Goal: Find specific page/section: Find specific page/section

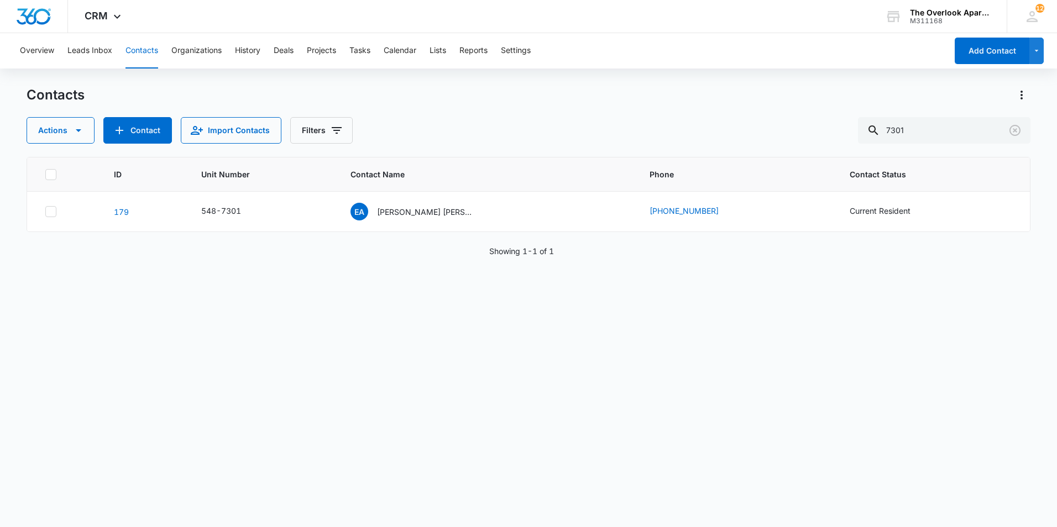
drag, startPoint x: 933, startPoint y: 127, endPoint x: 815, endPoint y: 146, distance: 119.8
click at [815, 146] on div "Contacts Actions Contact Import Contacts Filters 7301 ID Unit Number Contact Na…" at bounding box center [529, 306] width 1004 height 440
type input "4201"
click at [427, 205] on div "HB [PERSON_NAME] & [PERSON_NAME]" at bounding box center [413, 212] width 126 height 18
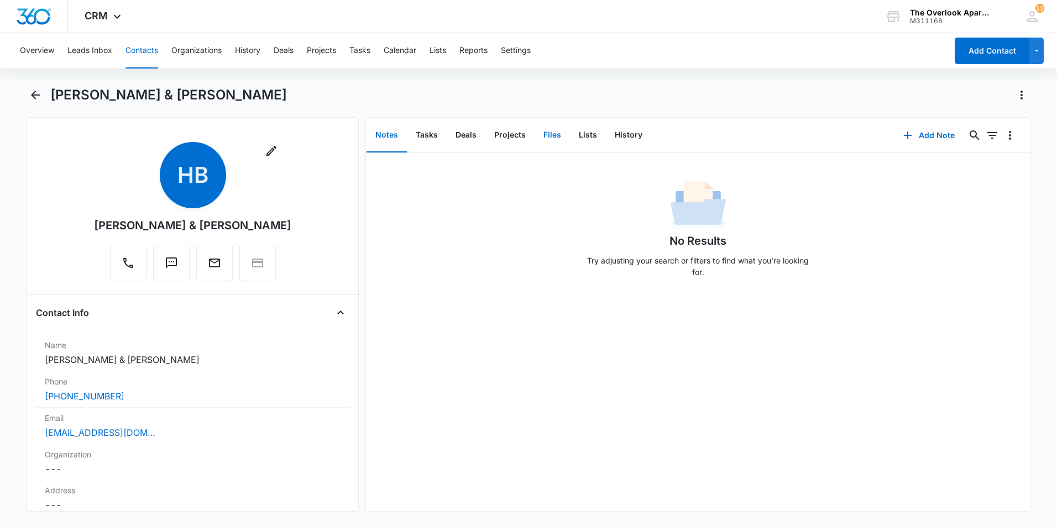
click at [547, 139] on button "Files" at bounding box center [551, 135] width 35 height 34
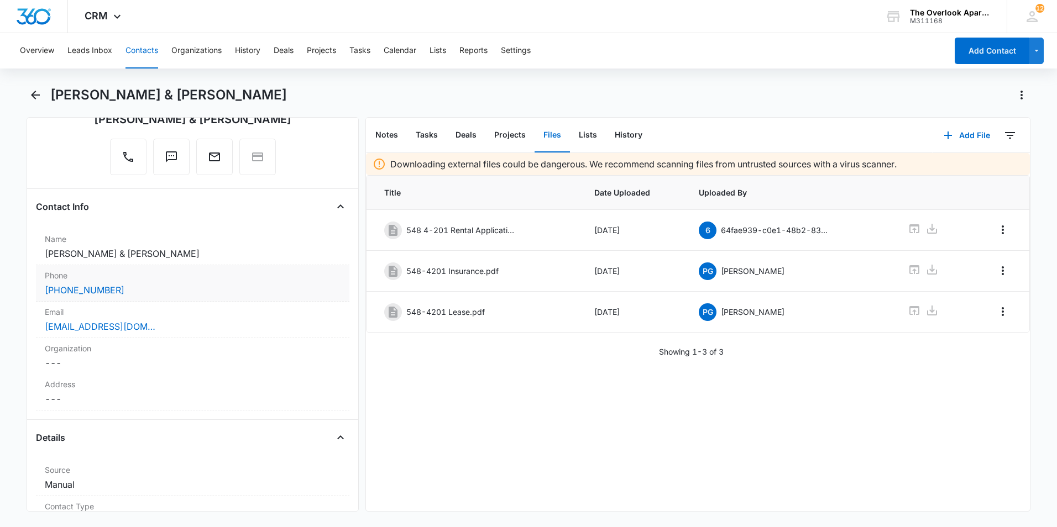
scroll to position [276, 0]
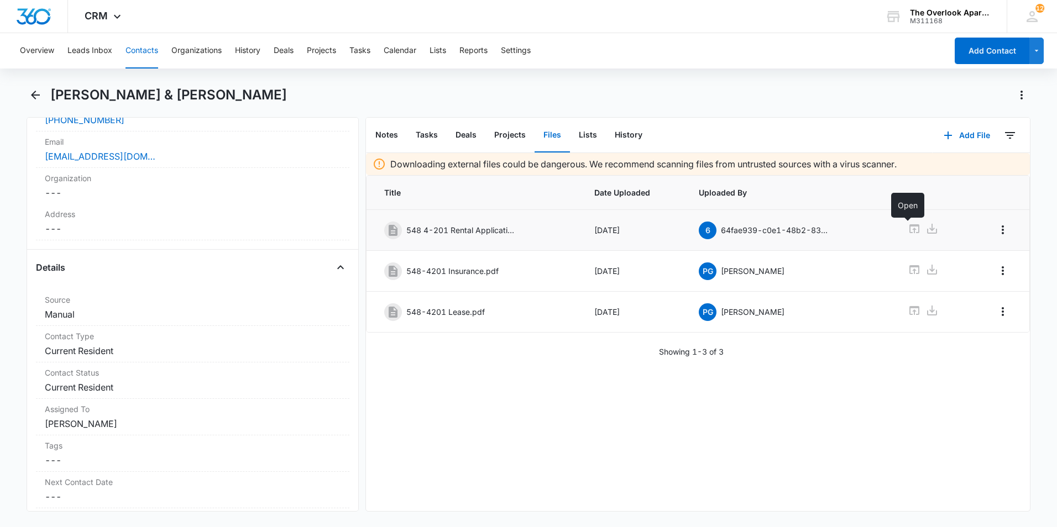
click at [909, 235] on link at bounding box center [913, 230] width 13 height 16
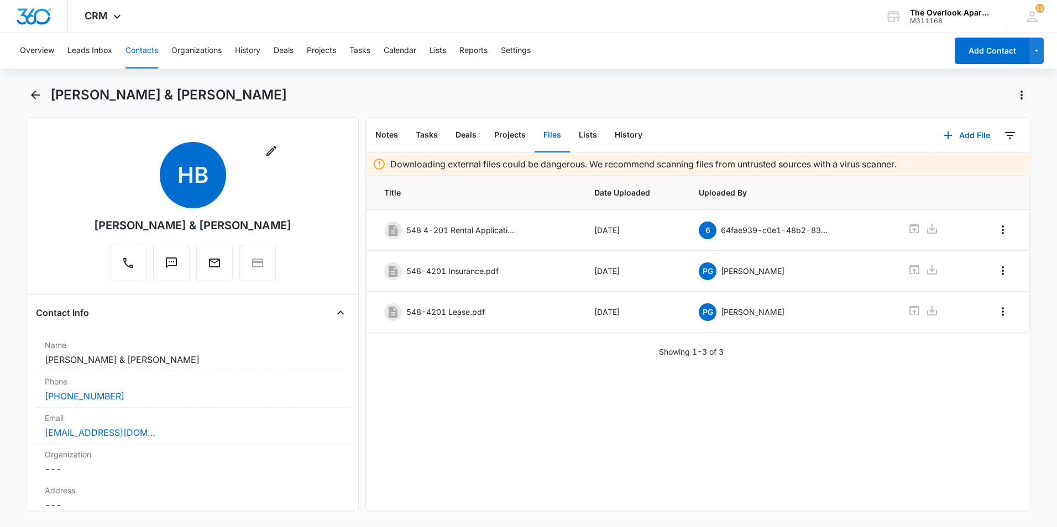
click at [140, 48] on button "Contacts" at bounding box center [141, 50] width 33 height 35
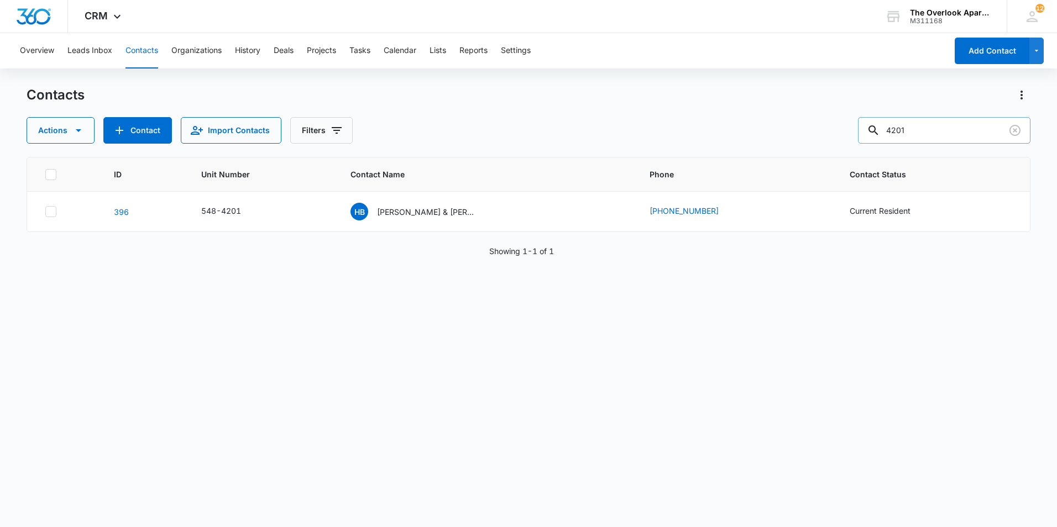
click at [934, 134] on input "4201" at bounding box center [944, 130] width 172 height 27
drag, startPoint x: 934, startPoint y: 134, endPoint x: 786, endPoint y: 152, distance: 149.2
click at [786, 152] on div "Contacts Actions Contact Import Contacts Filters 4201 ID Unit Number Contact Na…" at bounding box center [529, 306] width 1004 height 440
type input "2202"
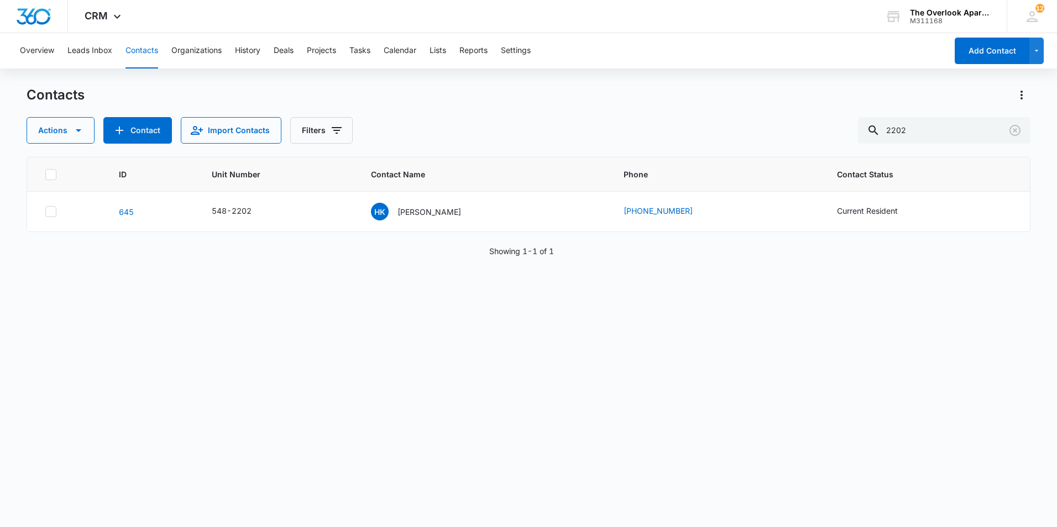
click at [658, 400] on div "ID Unit Number Contact Name Phone Contact Status [PHONE_NUMBER][GEOGRAPHIC_DATA…" at bounding box center [529, 335] width 1004 height 356
drag, startPoint x: 939, startPoint y: 128, endPoint x: 636, endPoint y: 154, distance: 305.1
click at [636, 154] on div "Contacts Actions Contact Import Contacts Filters 2202 ID Unit Number Contact Na…" at bounding box center [529, 306] width 1004 height 440
type input "6305"
drag, startPoint x: 942, startPoint y: 125, endPoint x: 580, endPoint y: 167, distance: 364.3
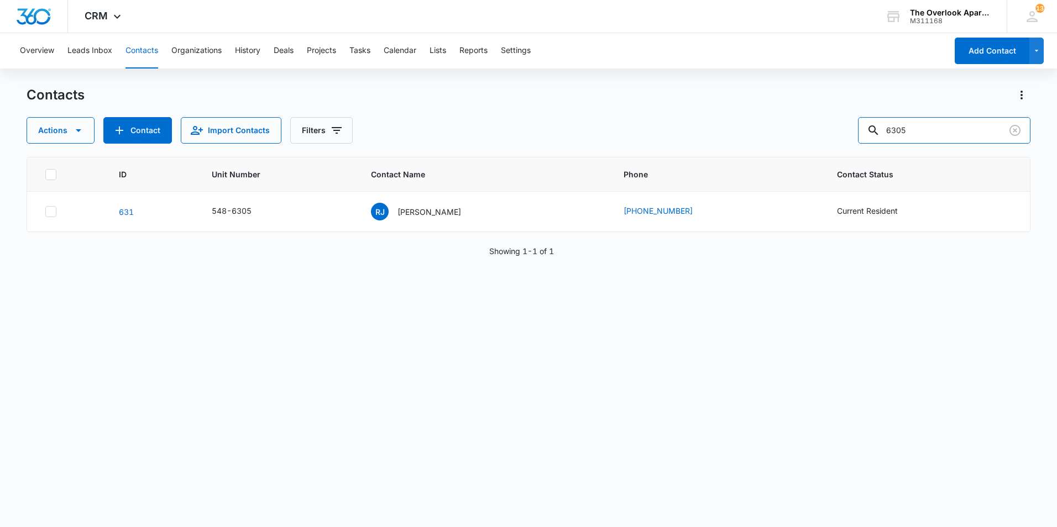
click at [580, 167] on div "Contacts Actions Contact Import Contacts Filters 6305 ID Unit Number Contact Na…" at bounding box center [529, 306] width 1004 height 440
type input "1304"
